Goal: Information Seeking & Learning: Learn about a topic

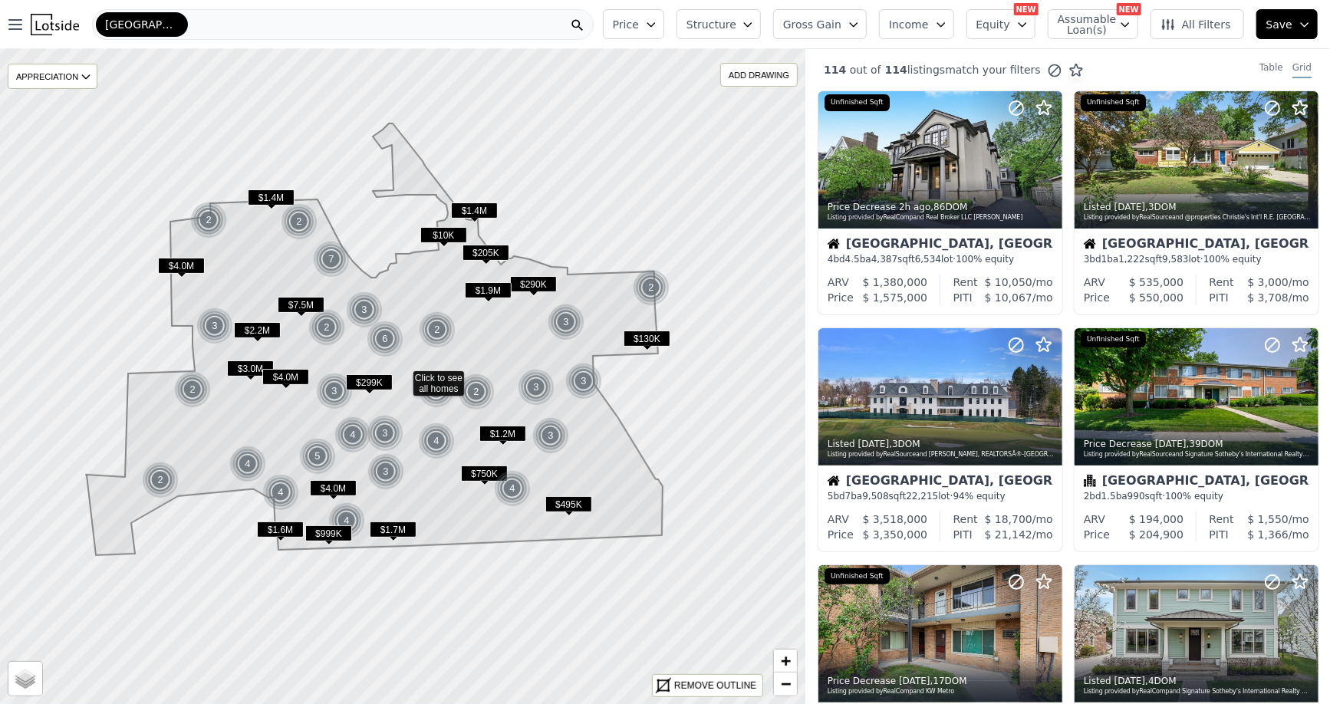
click at [460, 10] on div "[GEOGRAPHIC_DATA]" at bounding box center [343, 24] width 502 height 31
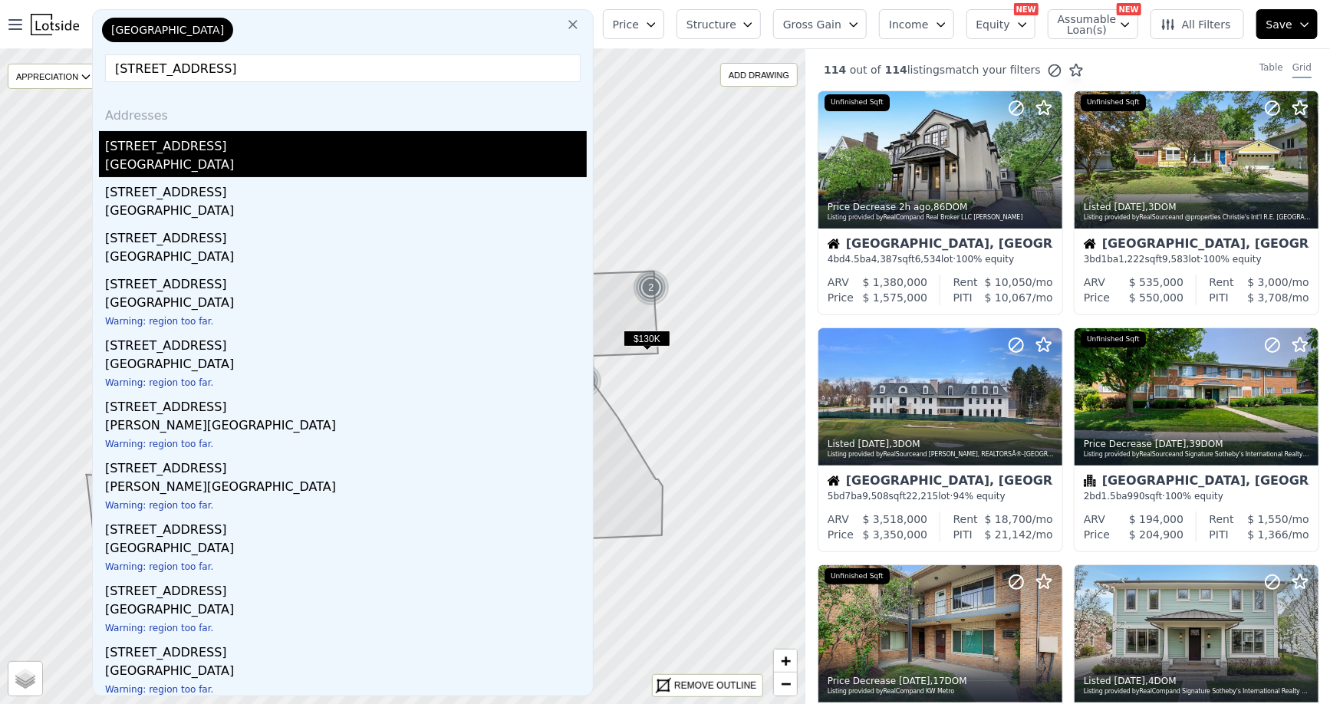
type input "[STREET_ADDRESS]"
click at [227, 165] on div "[GEOGRAPHIC_DATA]" at bounding box center [346, 166] width 482 height 21
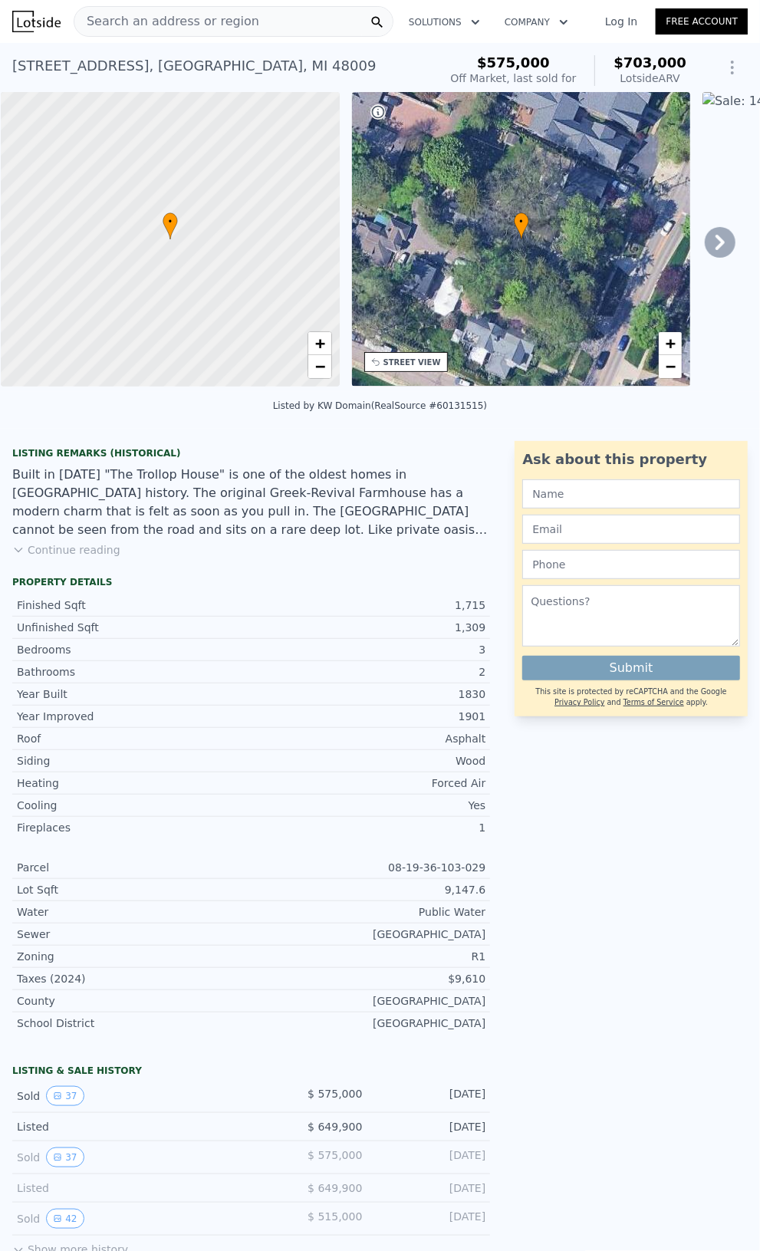
click at [71, 558] on button "Continue reading" at bounding box center [66, 549] width 108 height 15
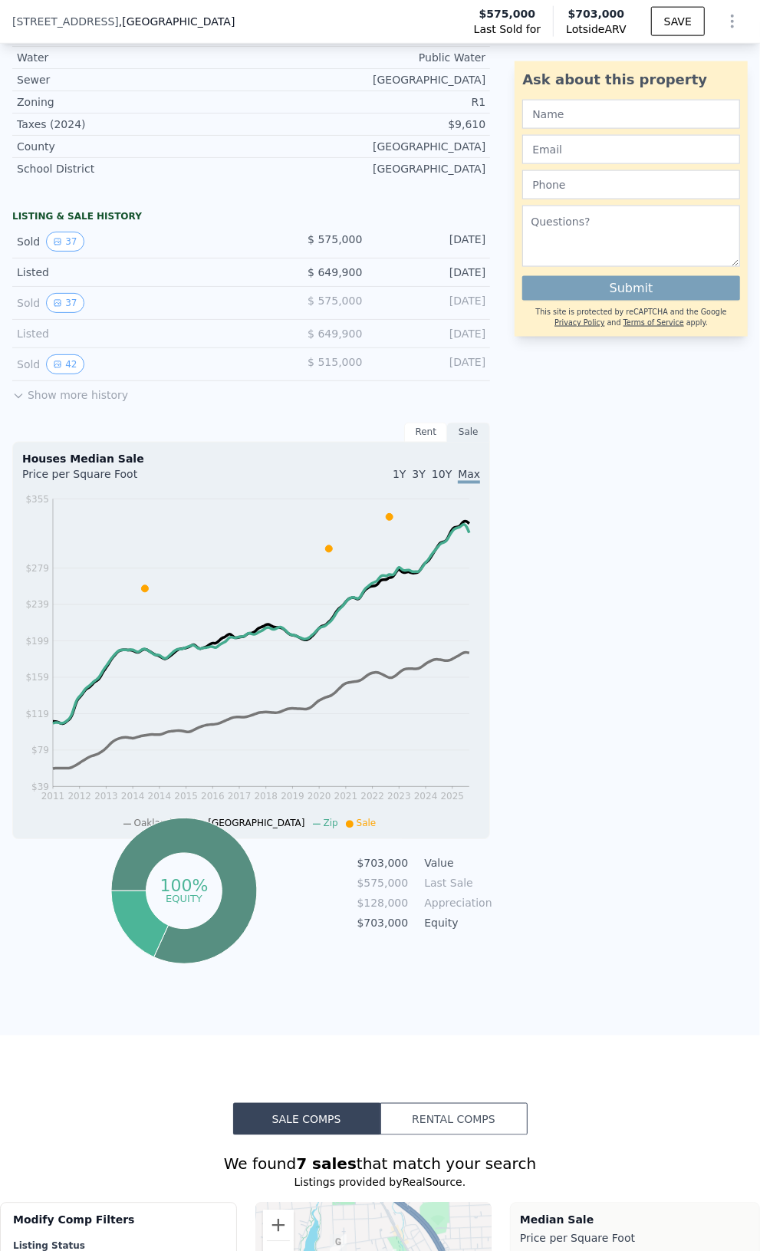
scroll to position [914, 0]
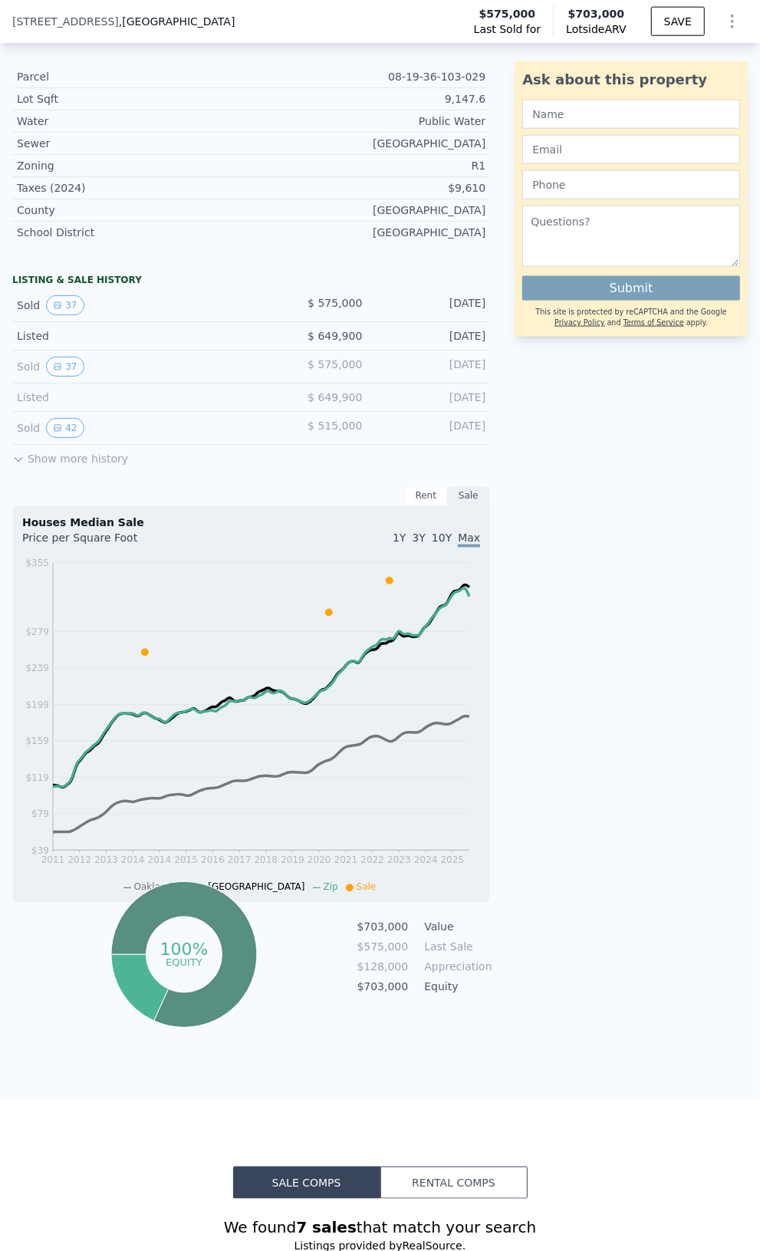
click at [21, 453] on icon at bounding box center [18, 459] width 12 height 12
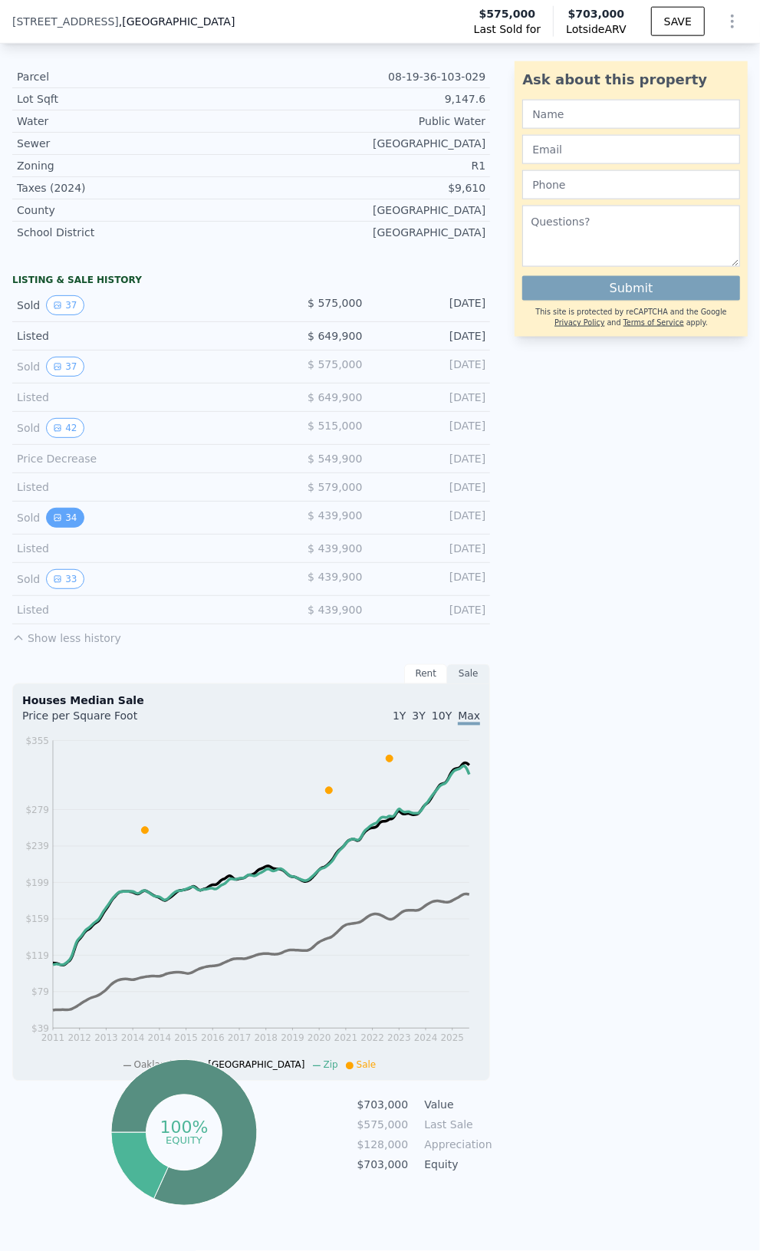
click at [60, 513] on icon "View historical data" at bounding box center [57, 517] width 9 height 9
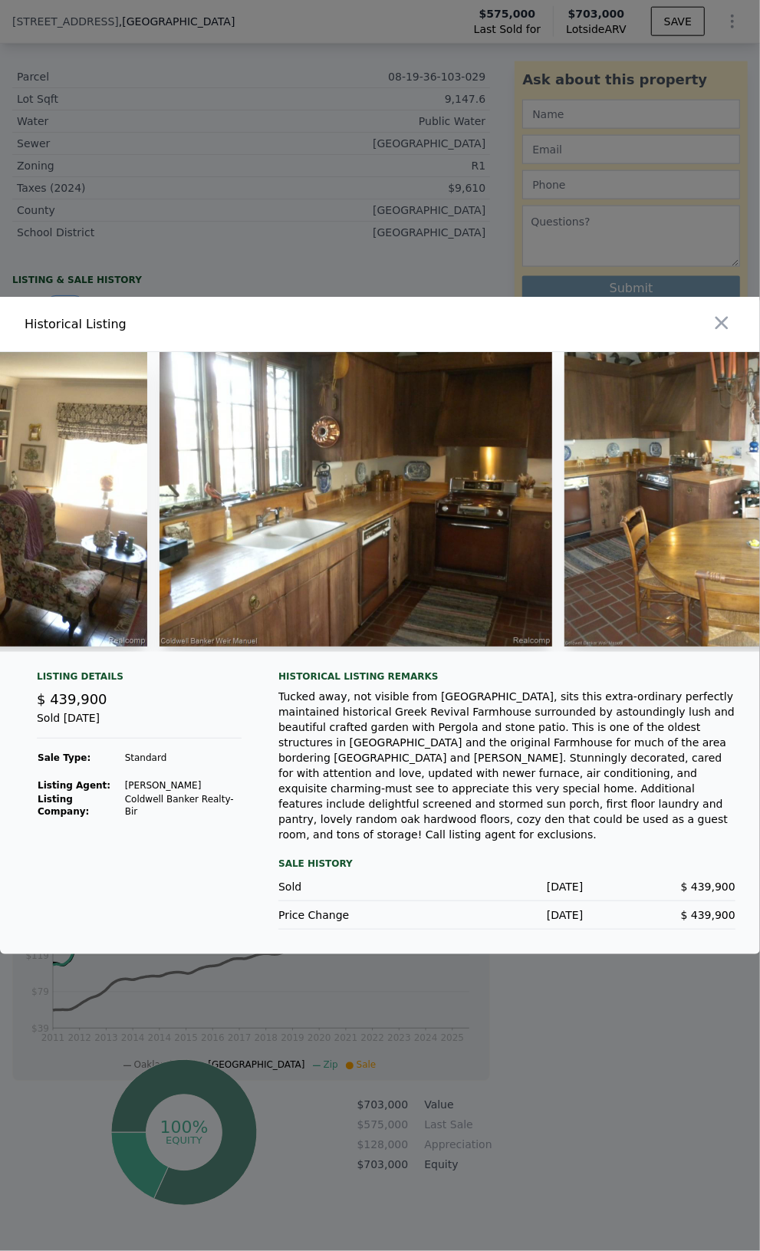
scroll to position [0, 7111]
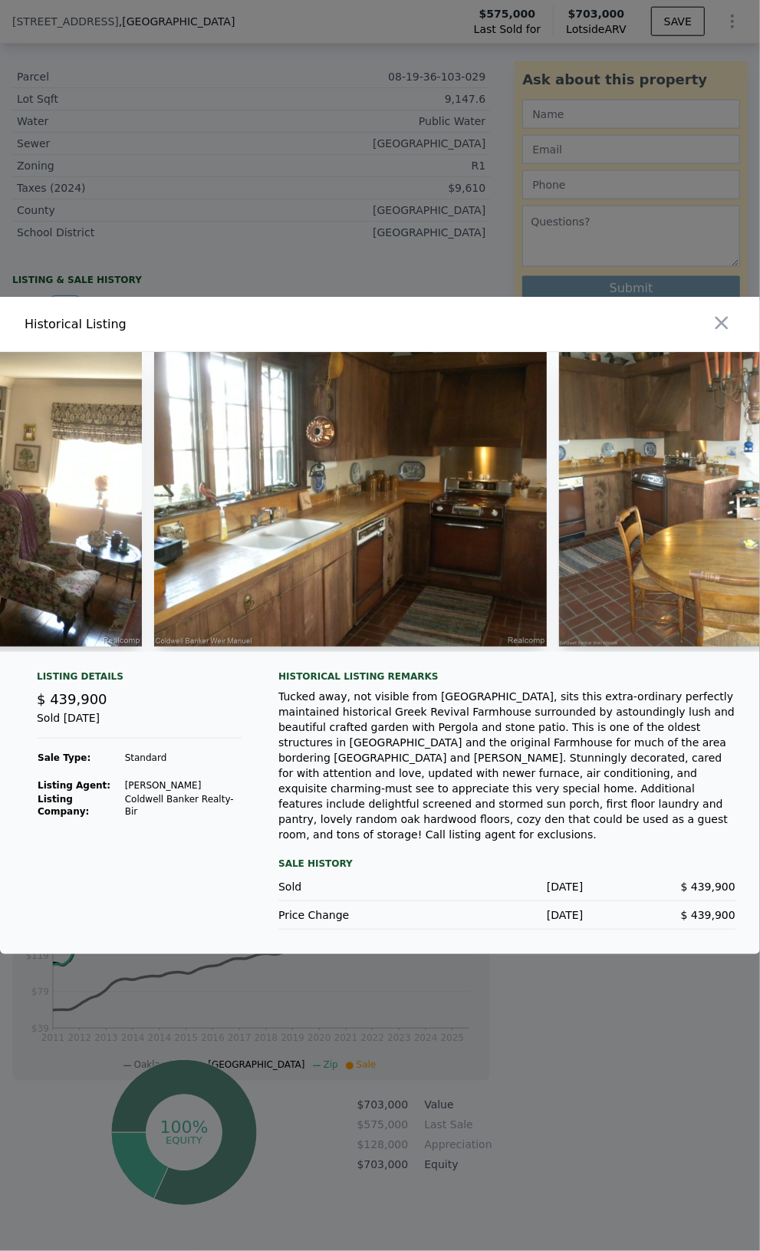
click at [660, 439] on img at bounding box center [669, 499] width 221 height 295
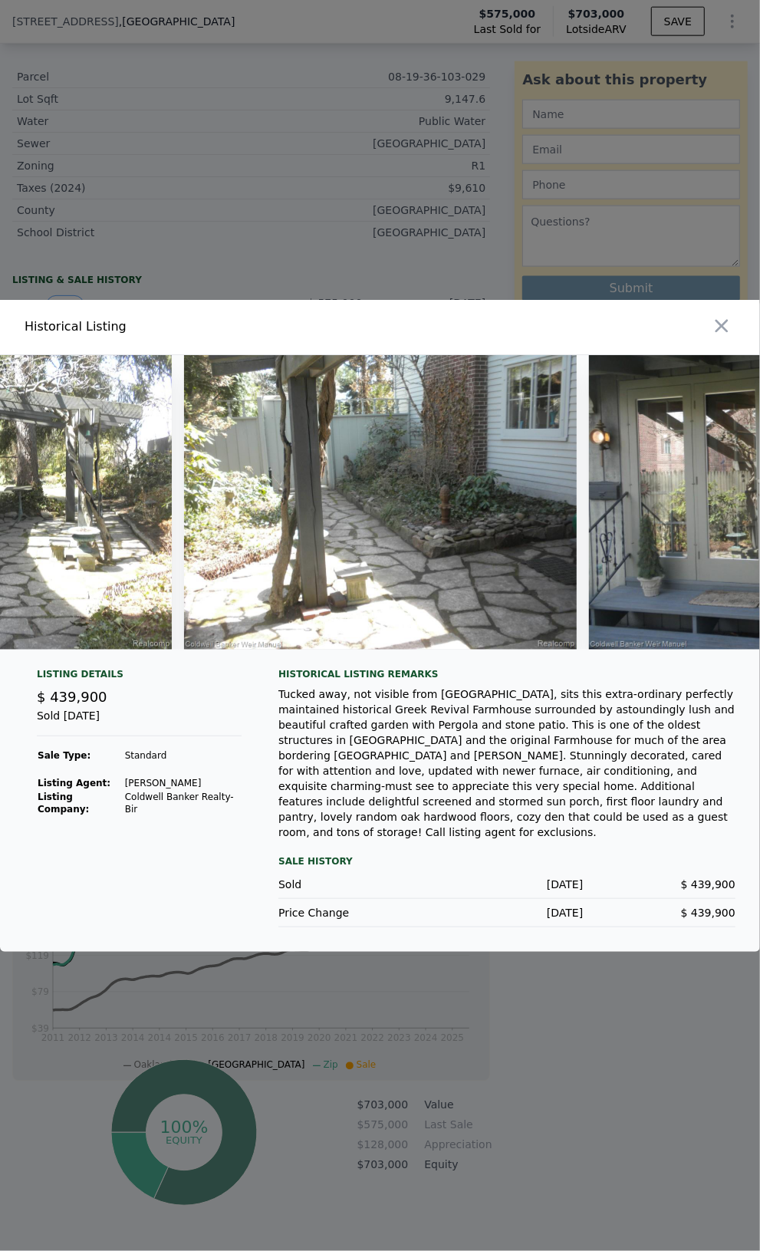
scroll to position [0, 12044]
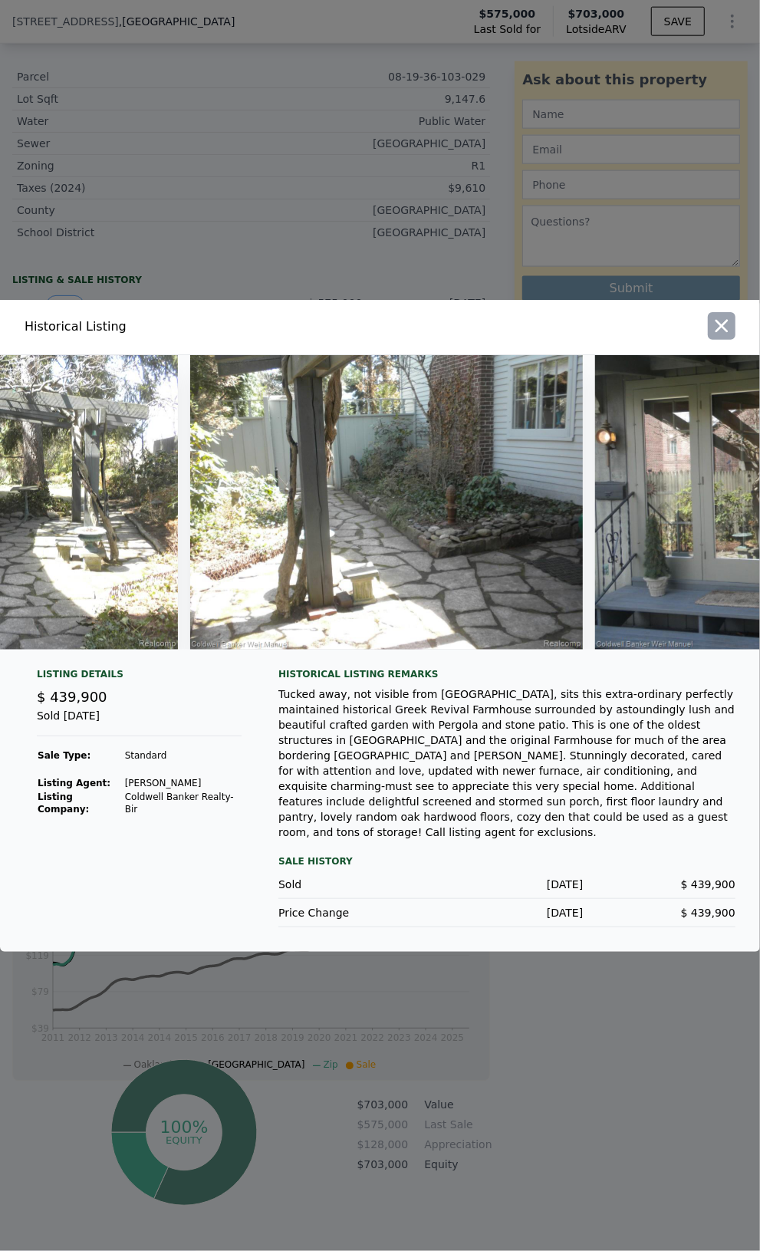
click at [719, 335] on icon "button" at bounding box center [721, 325] width 21 height 21
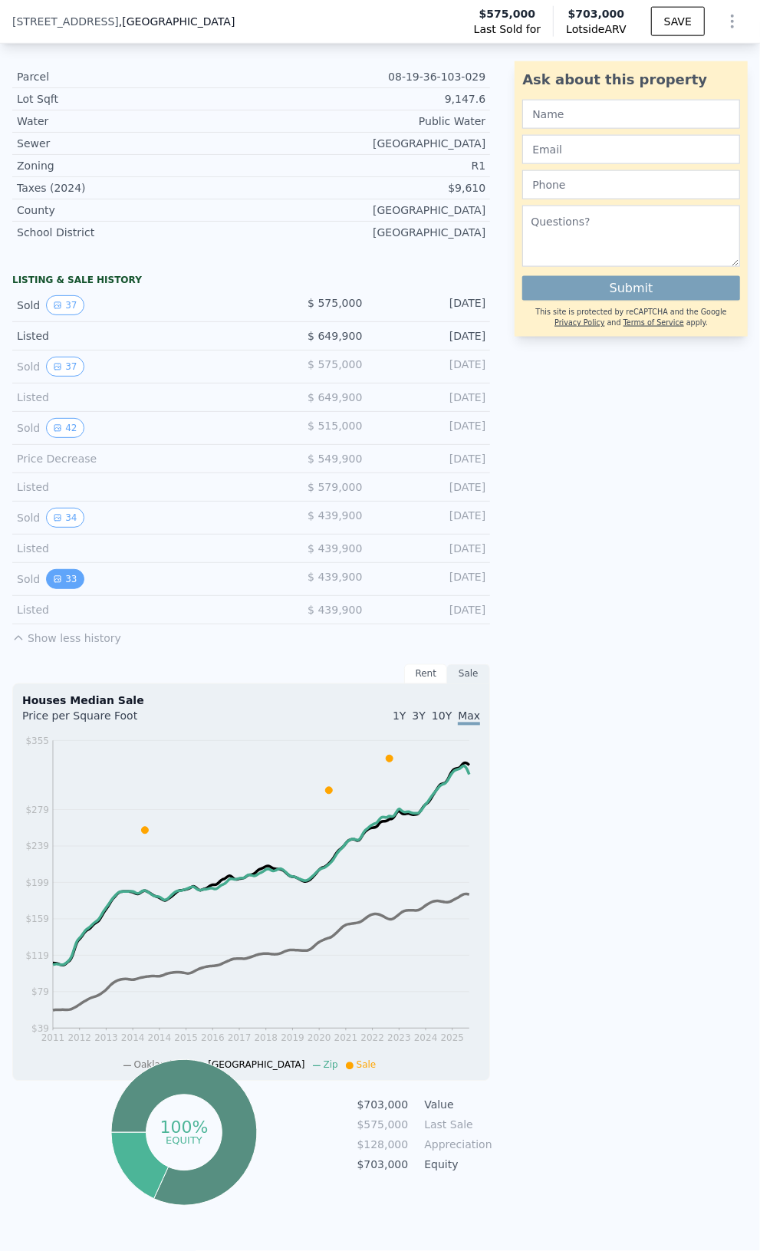
click at [62, 569] on button "33" at bounding box center [65, 579] width 38 height 20
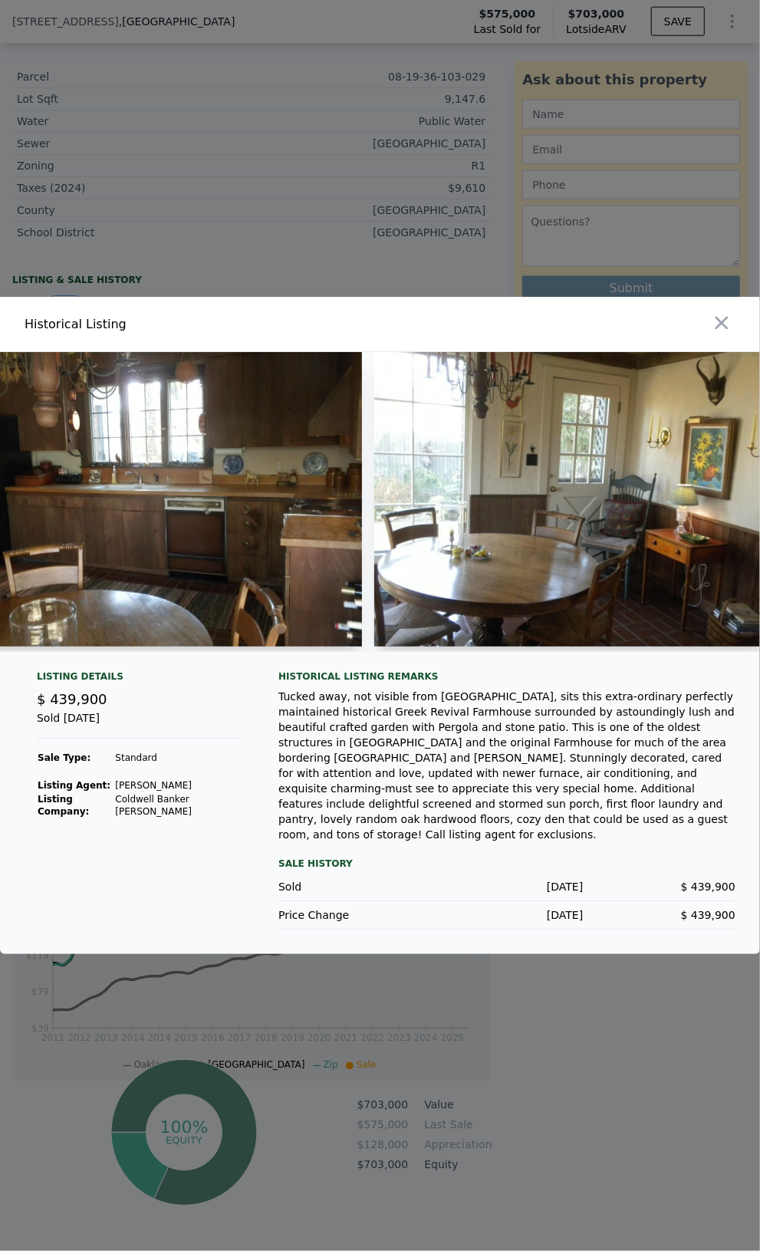
scroll to position [0, 7575]
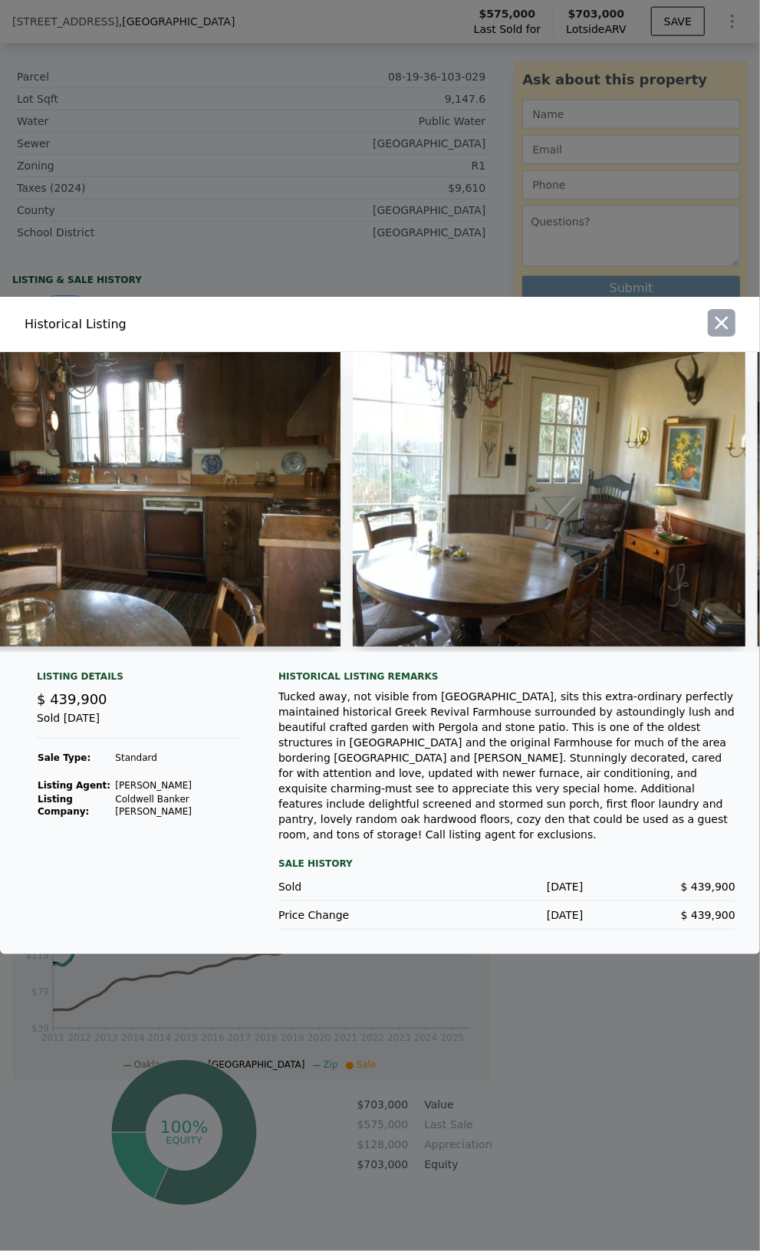
click at [712, 334] on icon "button" at bounding box center [721, 322] width 21 height 21
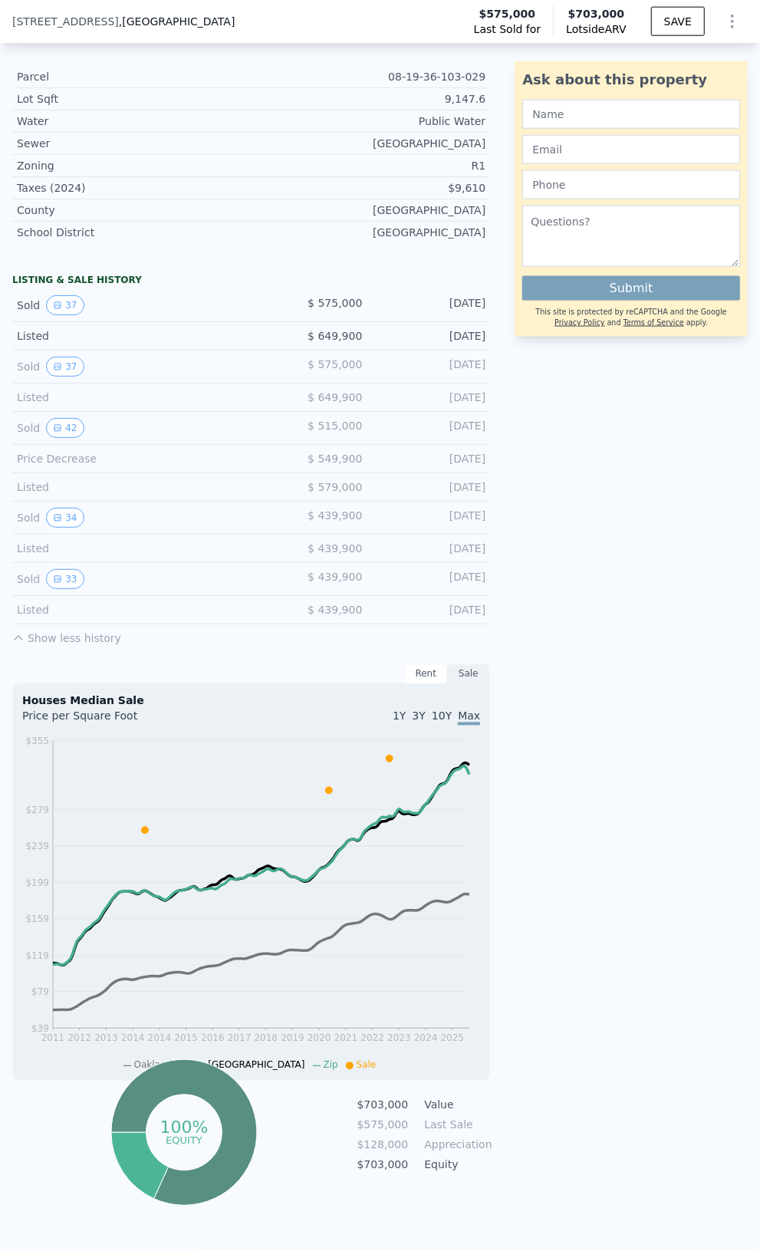
click at [47, 412] on div "Sold 42 $ 515,000 [DATE]" at bounding box center [251, 428] width 478 height 33
click at [71, 418] on button "42" at bounding box center [65, 428] width 38 height 20
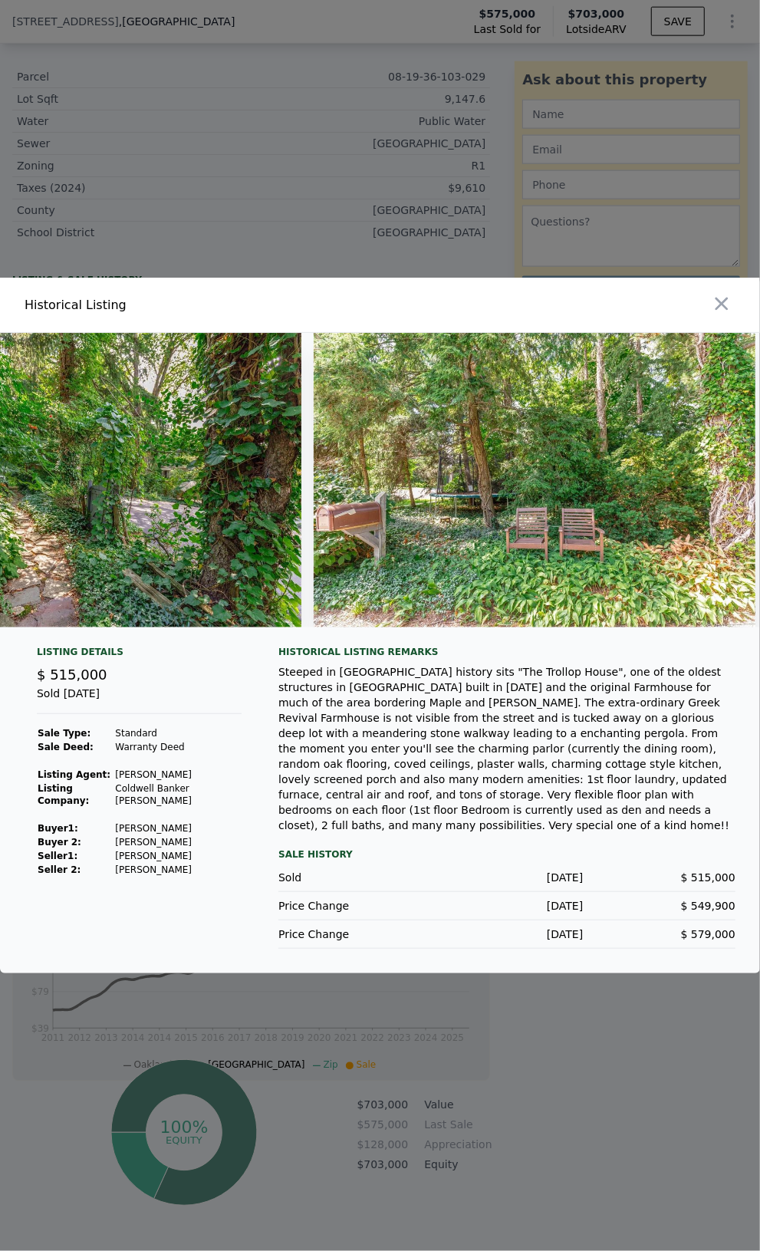
scroll to position [0, 18324]
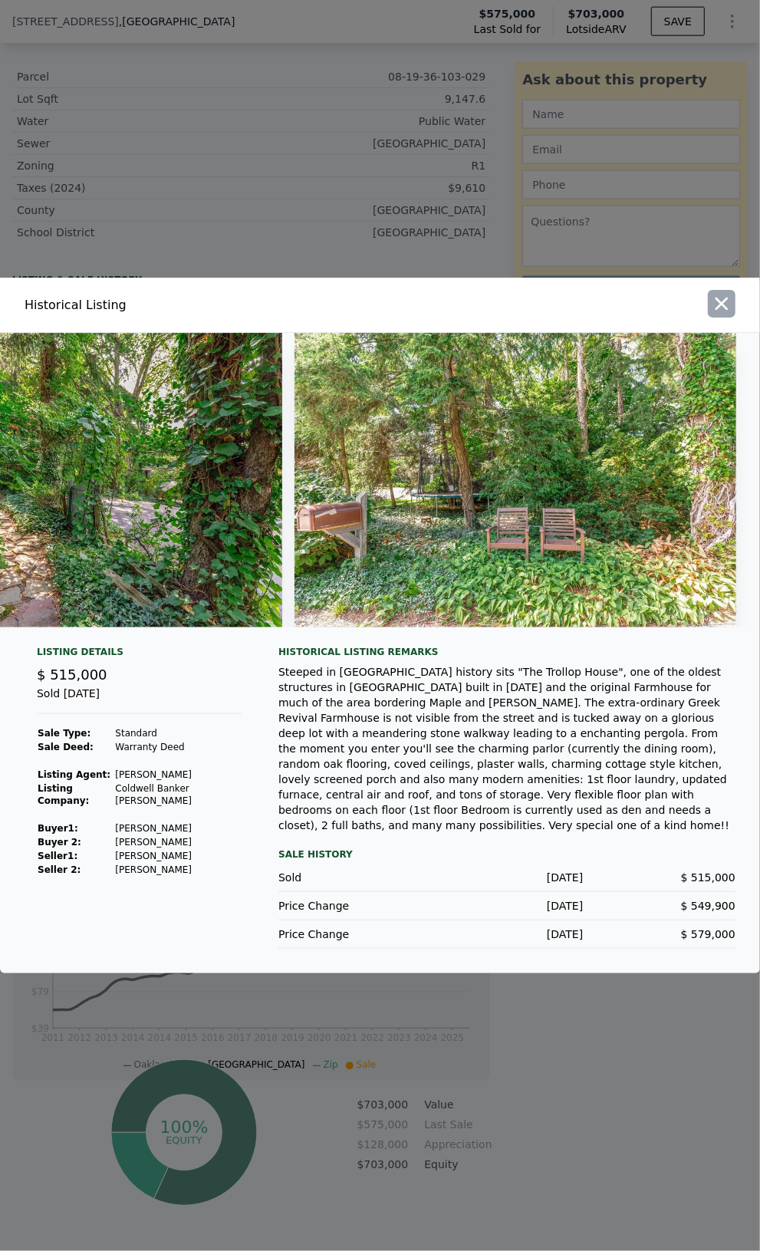
click at [716, 314] on icon "button" at bounding box center [721, 303] width 21 height 21
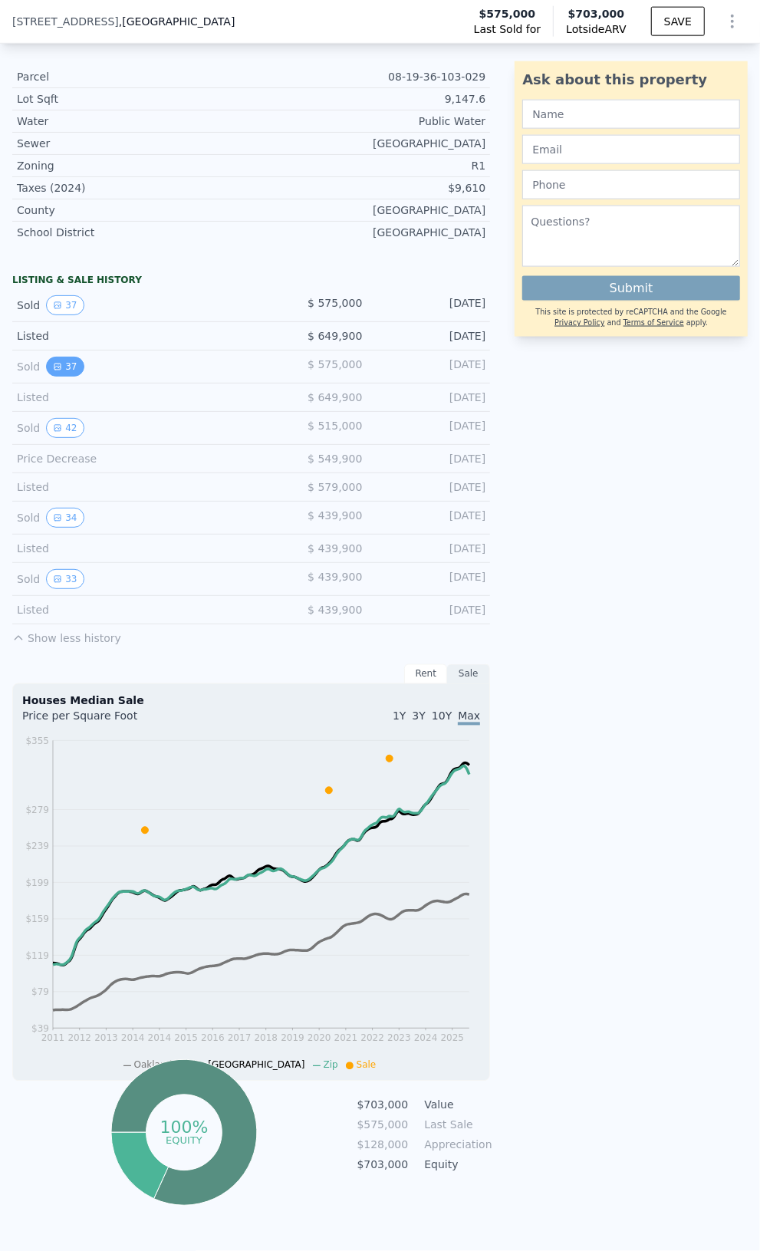
click at [64, 357] on button "37" at bounding box center [65, 367] width 38 height 20
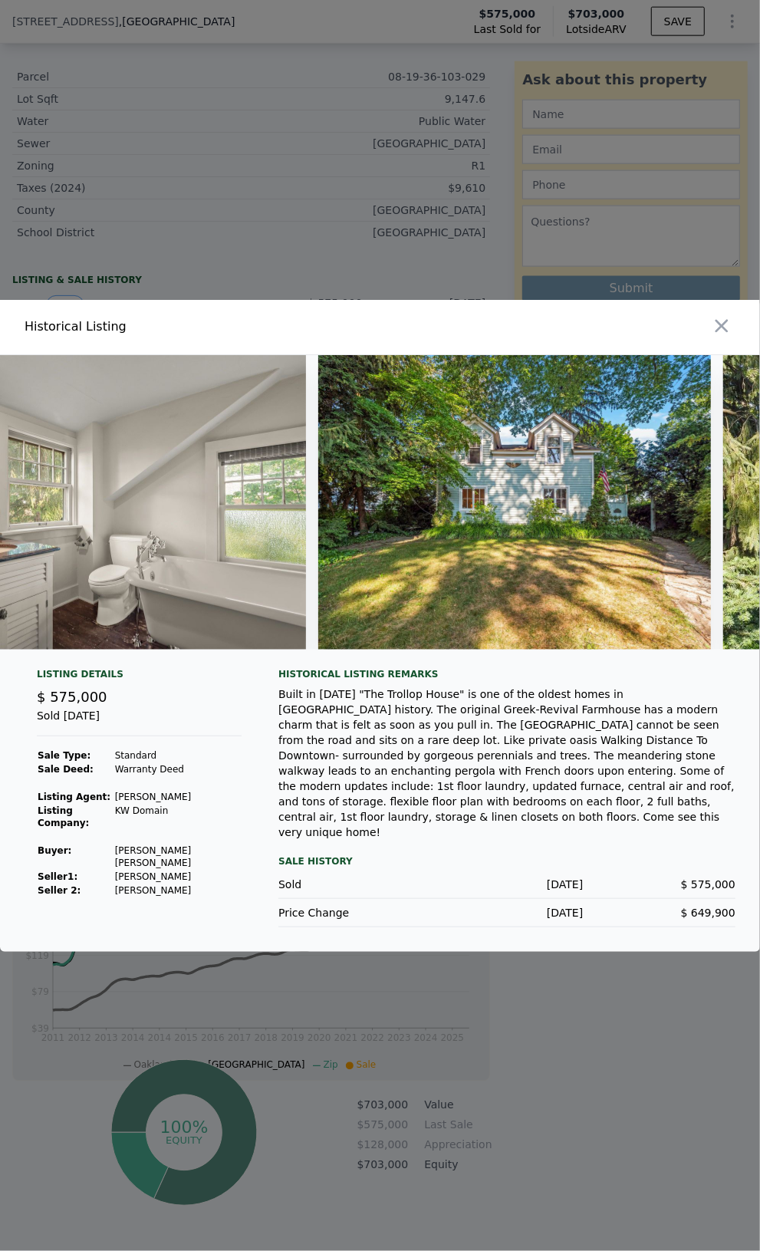
scroll to position [0, 14288]
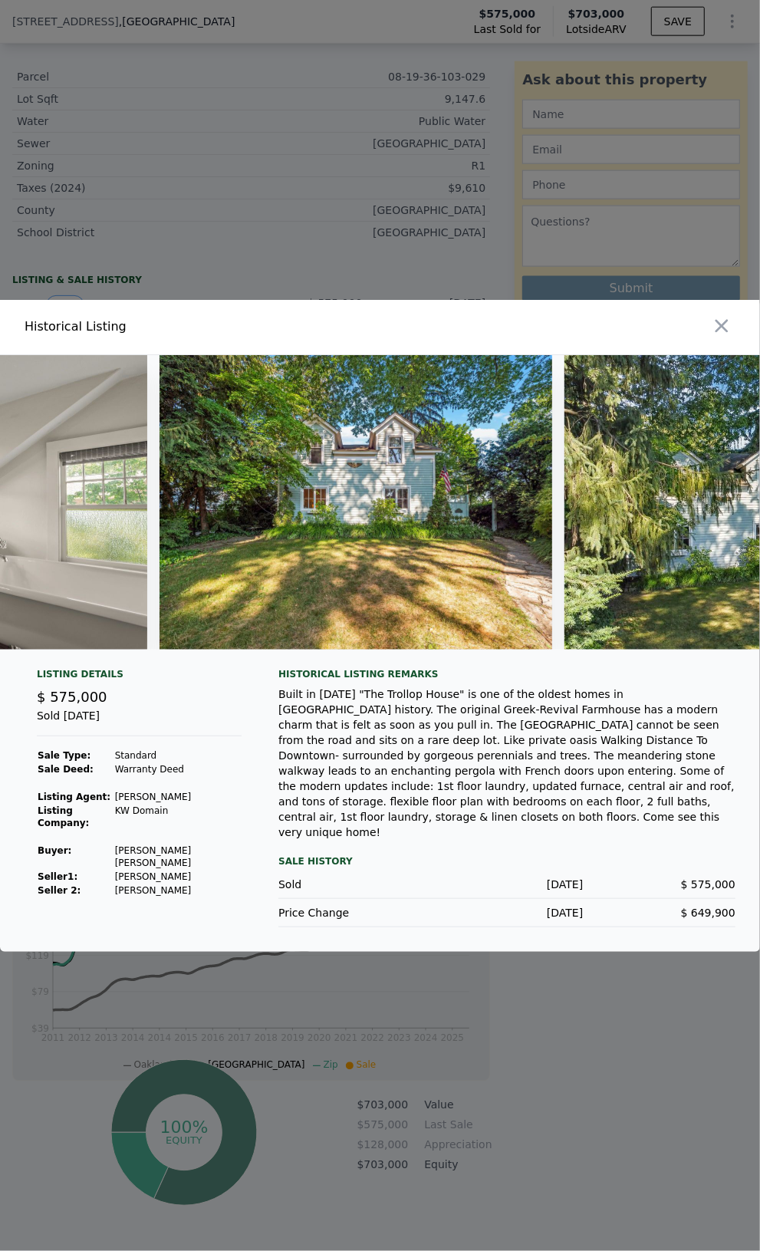
click at [703, 335] on div at bounding box center [574, 327] width 374 height 54
click at [720, 337] on icon "button" at bounding box center [721, 325] width 21 height 21
